Goal: Information Seeking & Learning: Learn about a topic

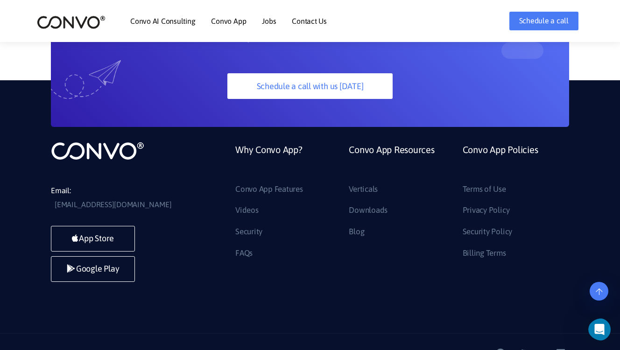
scroll to position [2496, 0]
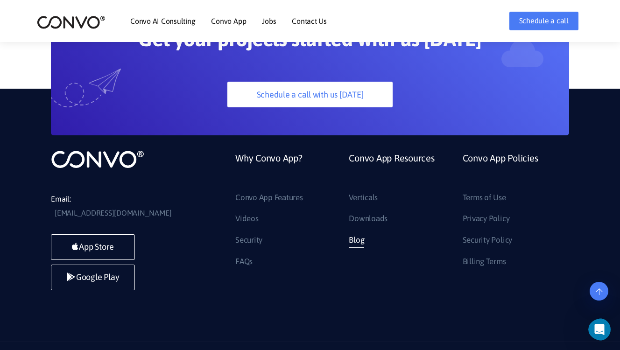
click at [361, 233] on link "Blog" at bounding box center [356, 240] width 15 height 15
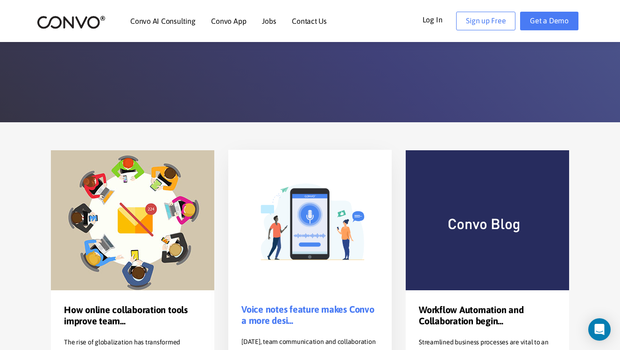
scroll to position [187, 0]
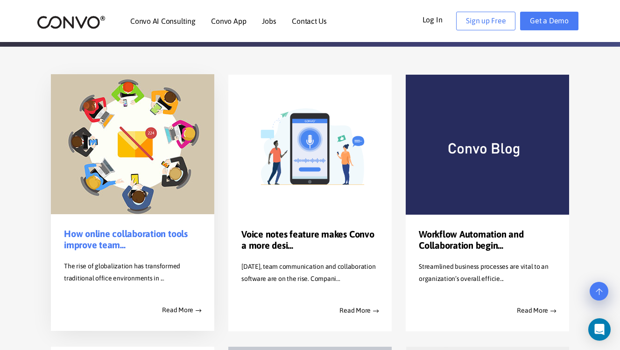
click at [134, 200] on img at bounding box center [132, 144] width 163 height 140
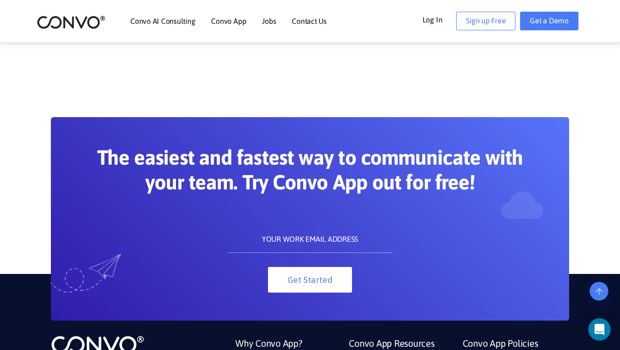
scroll to position [1494, 0]
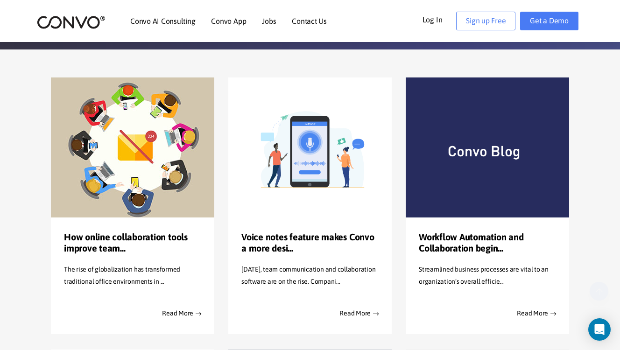
scroll to position [187, 0]
